Goal: Information Seeking & Learning: Check status

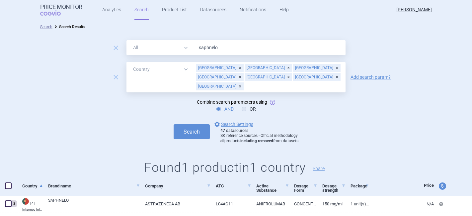
select select "country"
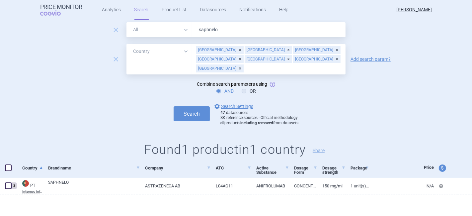
drag, startPoint x: 225, startPoint y: 28, endPoint x: 147, endPoint y: 32, distance: 78.0
click at [147, 32] on div "All Brand Name ATC Company Active Substance Country Newer than saphnelo" at bounding box center [235, 29] width 219 height 15
type input "koselugo"
click at [212, 64] on div "Sweden" at bounding box center [219, 68] width 47 height 8
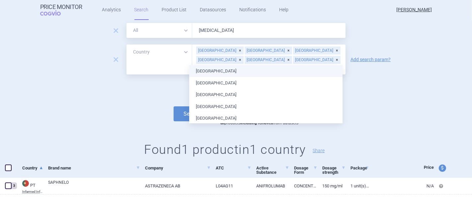
scroll to position [17, 0]
click at [212, 52] on div "[GEOGRAPHIC_DATA]" at bounding box center [219, 51] width 47 height 8
click at [212, 52] on div "Spain" at bounding box center [219, 51] width 47 height 8
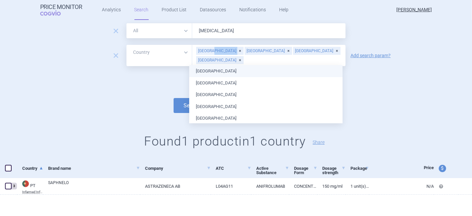
click at [212, 52] on div "Finland" at bounding box center [219, 51] width 47 height 8
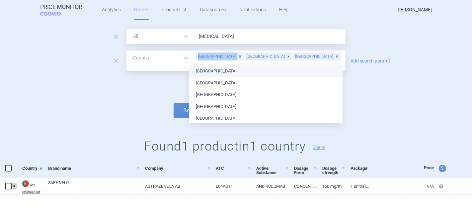
click at [212, 52] on div "Ireland Lithuania Portugal" at bounding box center [268, 60] width 153 height 21
click at [293, 55] on div "Portugal" at bounding box center [316, 56] width 47 height 8
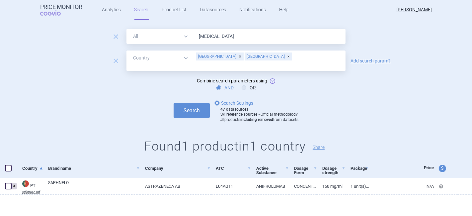
click at [244, 56] on div "Lithuania" at bounding box center [267, 56] width 47 height 8
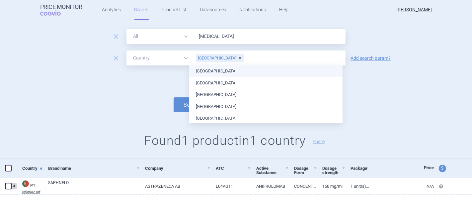
click at [211, 57] on div "Ireland" at bounding box center [219, 58] width 47 height 8
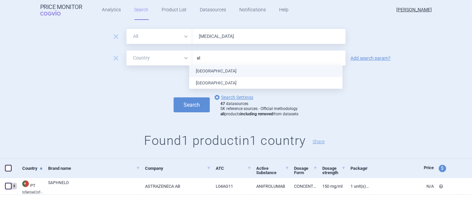
type input "slo"
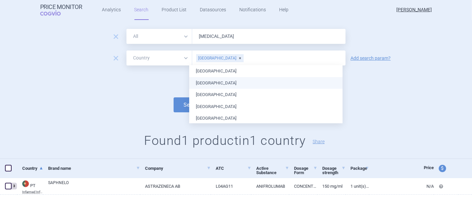
click at [181, 101] on button "Search" at bounding box center [191, 104] width 36 height 15
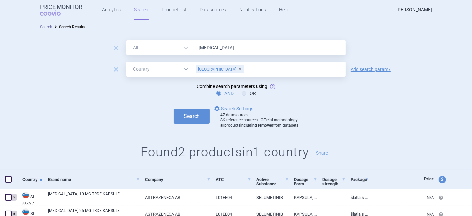
scroll to position [28, 0]
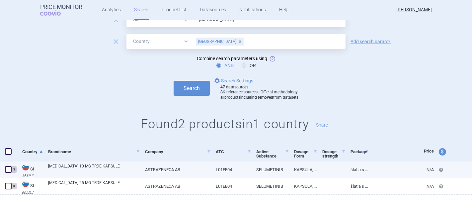
click at [97, 165] on link "KOSELUGO 10 MG TRDE KAPSULE" at bounding box center [94, 169] width 92 height 12
select select "EUR"
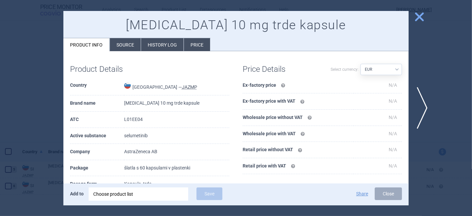
click at [159, 39] on li "History log" at bounding box center [162, 44] width 42 height 13
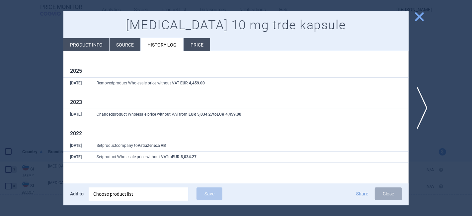
click at [421, 16] on span "close" at bounding box center [419, 17] width 12 height 12
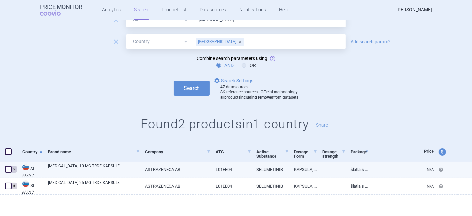
click at [98, 164] on link "KOSELUGO 10 MG TRDE KAPSULE" at bounding box center [94, 169] width 92 height 12
select select "EUR"
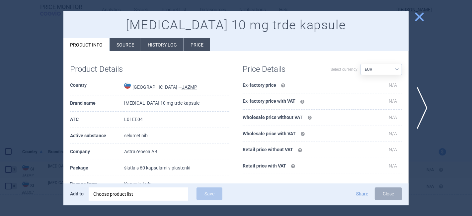
click at [166, 45] on li "History log" at bounding box center [162, 44] width 42 height 13
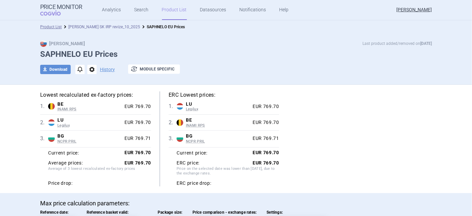
click at [83, 27] on link "[PERSON_NAME] SK IRP revize_10_2025" at bounding box center [104, 27] width 72 height 5
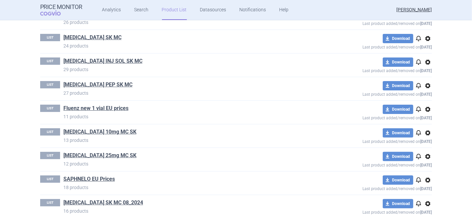
scroll to position [161, 0]
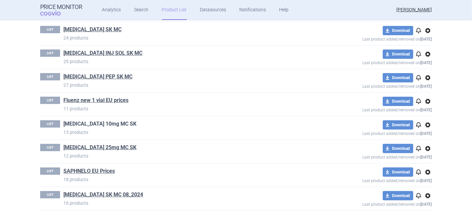
click at [87, 123] on link "[MEDICAL_DATA] 10mg MC SK" at bounding box center [99, 123] width 73 height 7
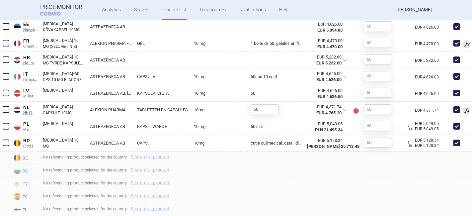
scroll to position [405, 0]
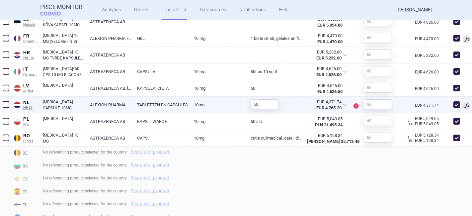
click at [105, 103] on link "ALEXION PHARMA NETHERLANDS B.V." at bounding box center [108, 104] width 47 height 16
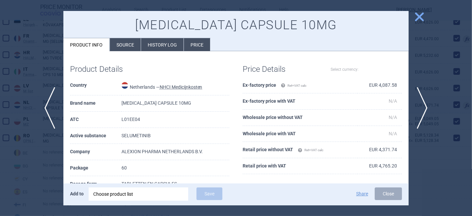
select select "EUR"
click at [156, 45] on li "History log" at bounding box center [162, 44] width 42 height 13
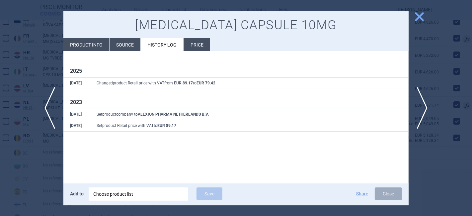
click at [415, 20] on span "close" at bounding box center [419, 17] width 12 height 12
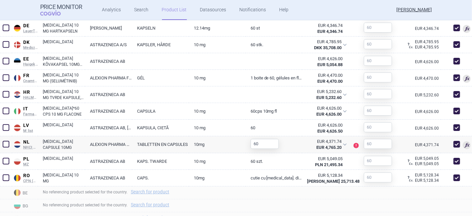
scroll to position [397, 0]
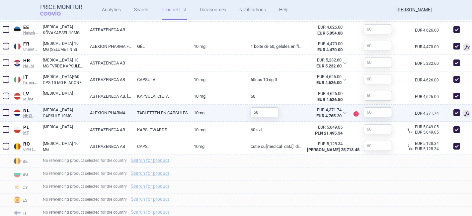
click at [140, 107] on link "TABLETTEN EN CAPSULES" at bounding box center [160, 112] width 57 height 16
select select "EUR"
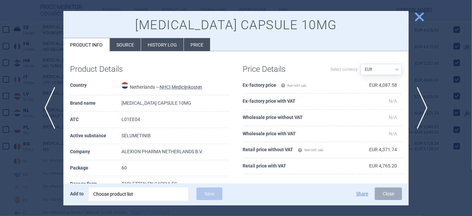
click at [162, 40] on li "History log" at bounding box center [162, 44] width 42 height 13
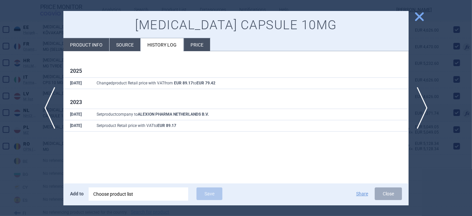
click at [419, 18] on span "close" at bounding box center [419, 17] width 12 height 12
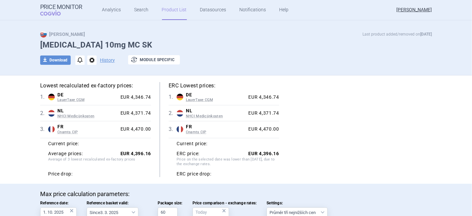
scroll to position [8, 0]
